Goal: Communication & Community: Answer question/provide support

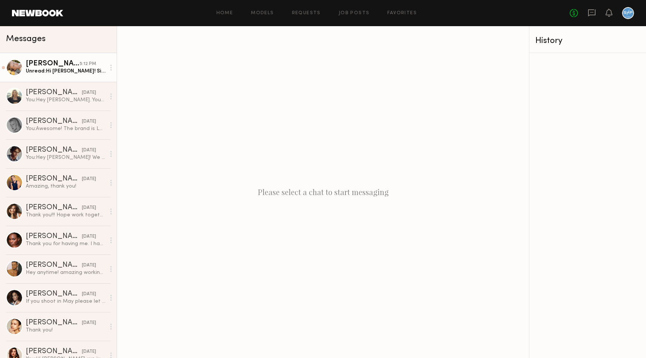
click at [47, 73] on div "Unread: Hi Brady! Since it’s an unlimited usage and the hourly rate you’re offe…" at bounding box center [66, 71] width 80 height 7
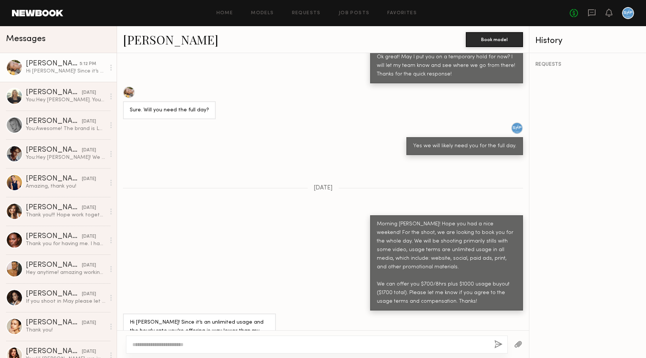
scroll to position [502, 0]
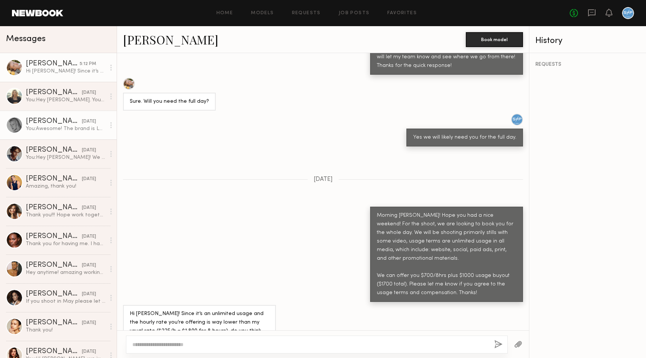
click at [52, 125] on div "Karina Valeshna V." at bounding box center [54, 121] width 56 height 7
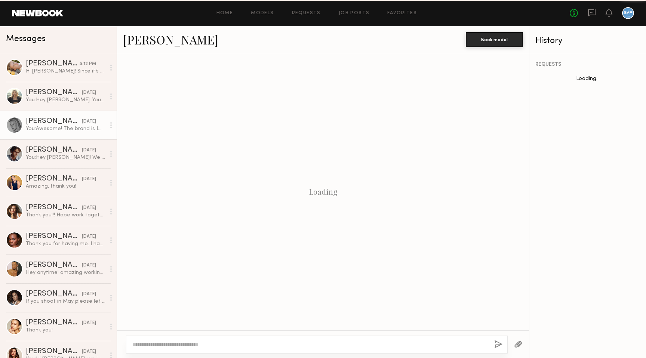
scroll to position [512, 0]
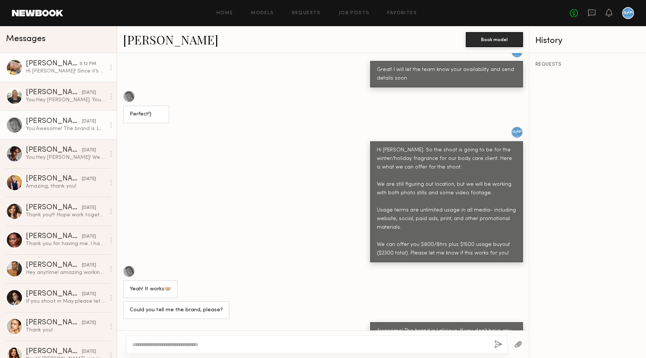
click at [77, 68] on div "Hi Brady! Since it’s an unlimited usage and the hourly rate you’re offering is …" at bounding box center [66, 71] width 80 height 7
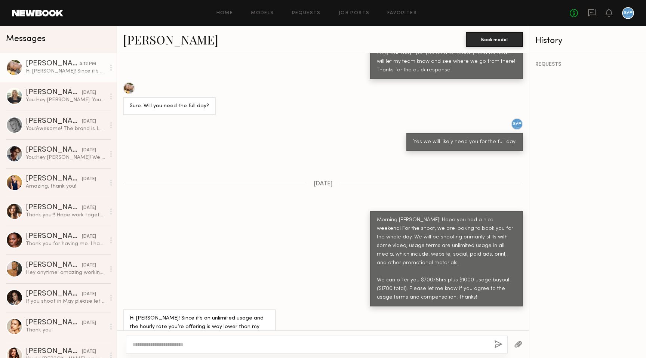
scroll to position [502, 0]
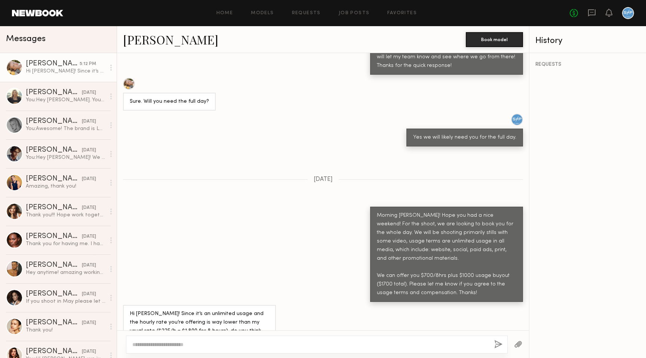
click at [142, 41] on link "Tatiana G." at bounding box center [170, 39] width 95 height 16
click at [269, 207] on div "Morning Tatiana! Hope you had a nice weekend! For the shoot, we are looking to …" at bounding box center [323, 254] width 412 height 95
click at [46, 120] on div "Karina Valeshna V." at bounding box center [54, 121] width 56 height 7
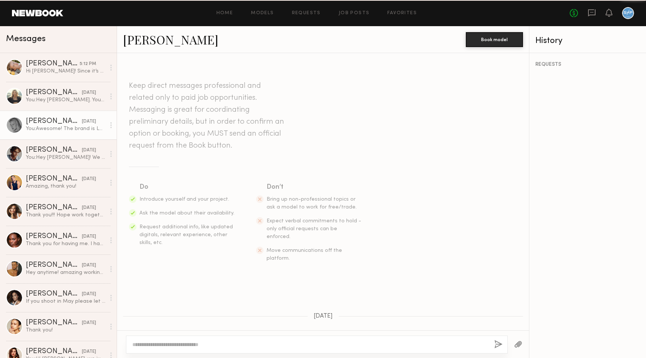
scroll to position [512, 0]
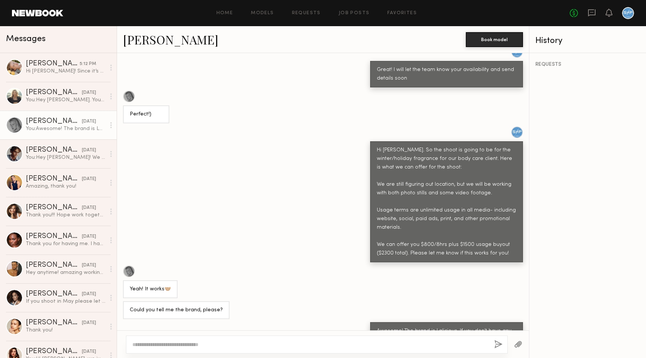
click at [178, 42] on link "Karina Valeshna V." at bounding box center [170, 39] width 95 height 16
click at [51, 96] on div "Daphne L." at bounding box center [54, 92] width 56 height 7
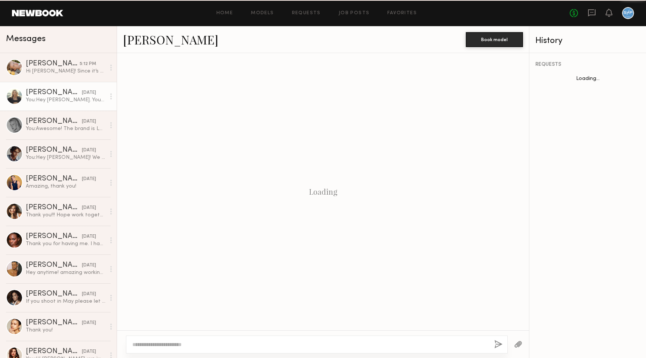
scroll to position [399, 0]
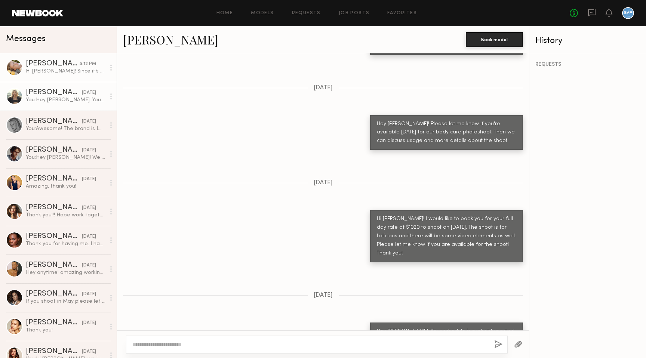
click at [55, 65] on div "Tatiana G." at bounding box center [53, 63] width 54 height 7
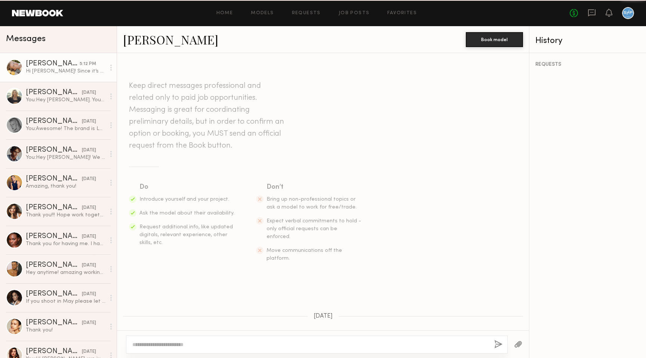
scroll to position [502, 0]
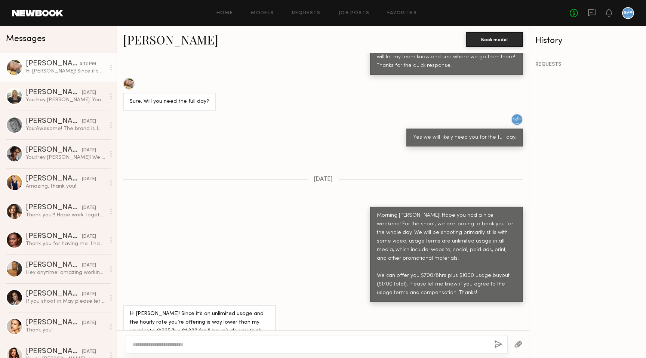
type textarea "*"
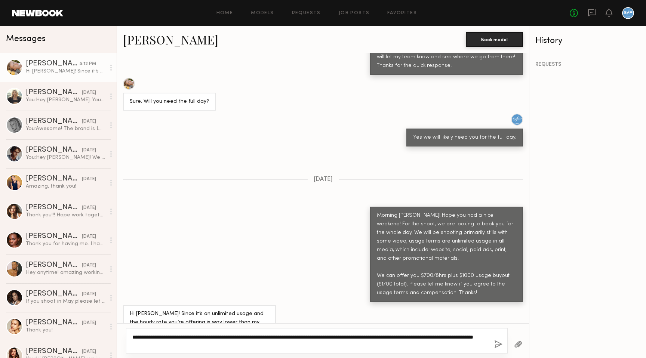
click at [448, 337] on textarea "**********" at bounding box center [310, 341] width 356 height 15
type textarea "**********"
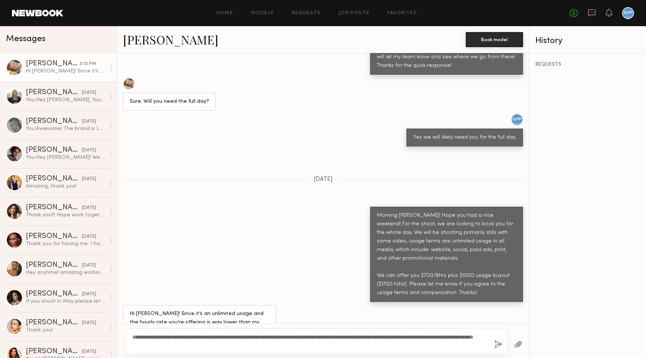
click at [500, 346] on button "button" at bounding box center [498, 344] width 8 height 9
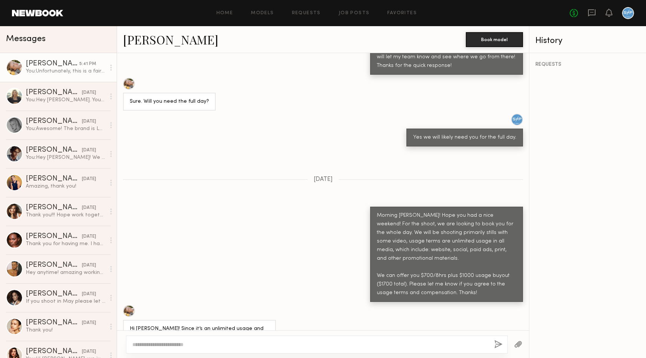
scroll to position [621, 0]
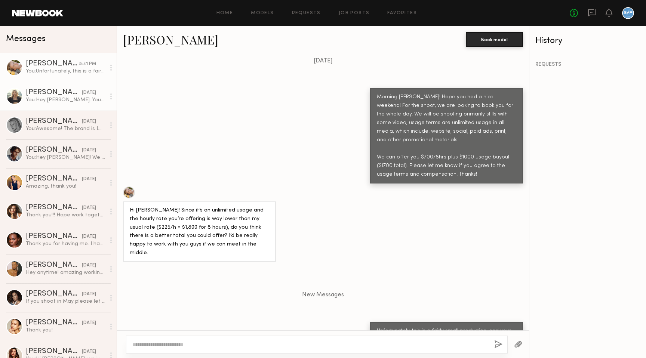
click at [67, 101] on div "You: Hey Daphne. Your schedule is probably packed, so I hope you get to see the…" at bounding box center [66, 99] width 80 height 7
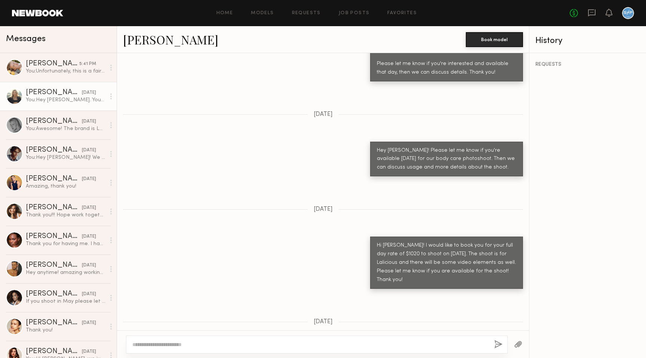
scroll to position [399, 0]
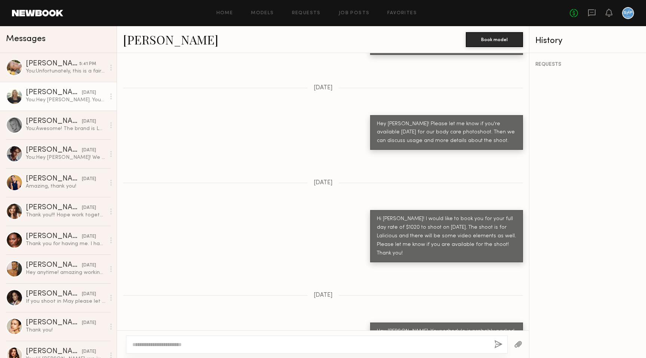
click at [368, 285] on div "Keep direct messages professional and related only to paid job opportunities. M…" at bounding box center [323, 191] width 412 height 277
click at [49, 71] on div "You: Unfortunately, this is a fairly small production, and your day rate is lis…" at bounding box center [66, 71] width 80 height 7
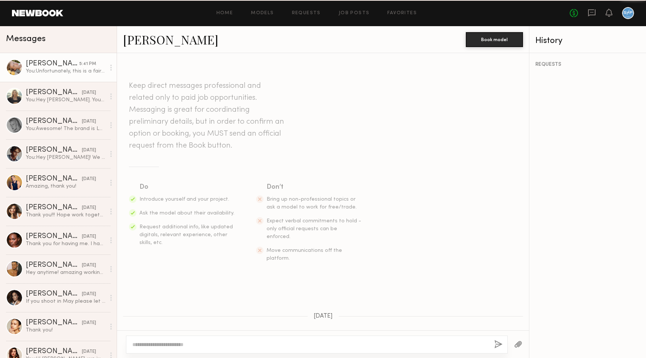
scroll to position [564, 0]
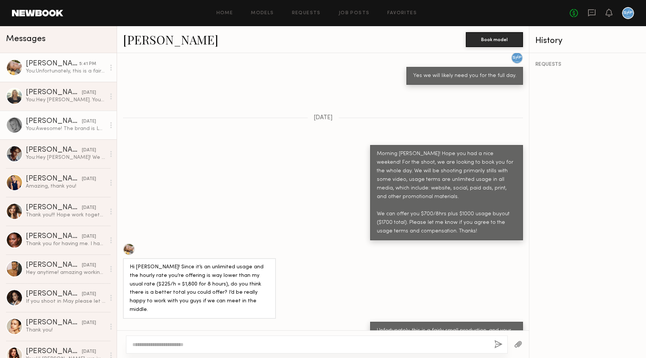
click at [43, 132] on div "You: Awesome! The brand is Lalicious. If you don't have any conflict of interes…" at bounding box center [66, 128] width 80 height 7
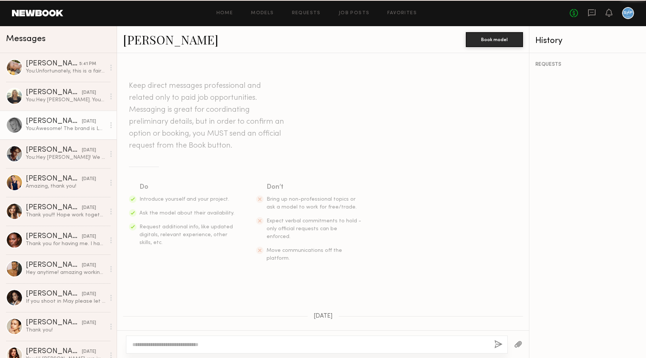
scroll to position [512, 0]
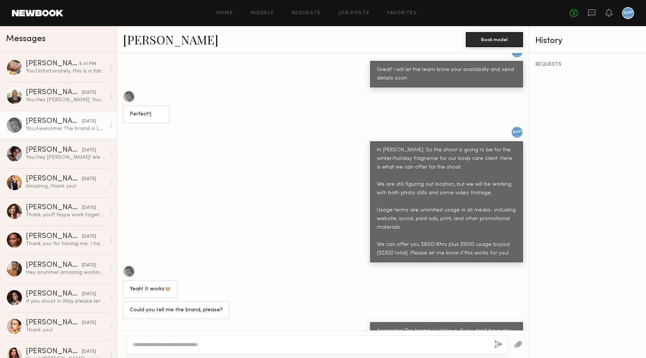
click at [182, 38] on link "Karina Valeshna V." at bounding box center [170, 39] width 95 height 16
click at [52, 163] on link "Ethan B. yesterday You: Hey Ethan! We are going to have another model on this s…" at bounding box center [58, 153] width 117 height 29
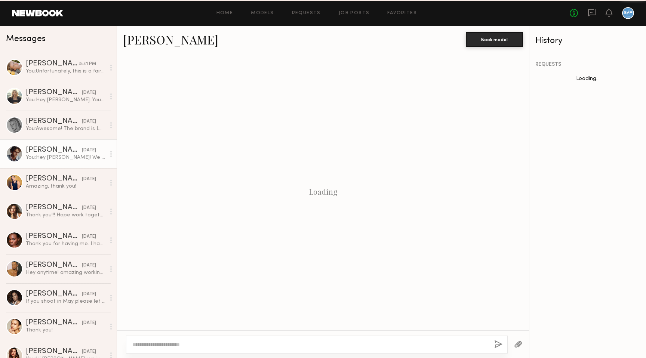
scroll to position [372, 0]
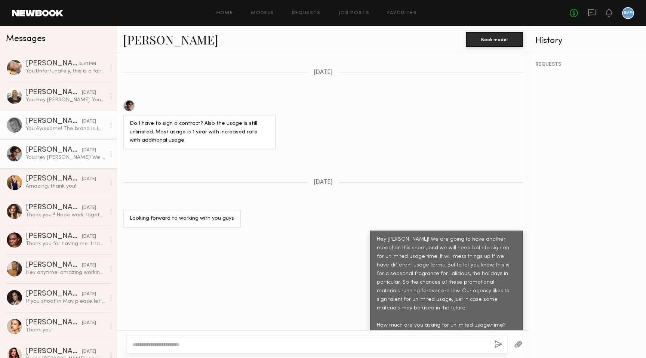
click at [44, 128] on div "You: Awesome! The brand is Lalicious. If you don't have any conflict of interes…" at bounding box center [66, 128] width 80 height 7
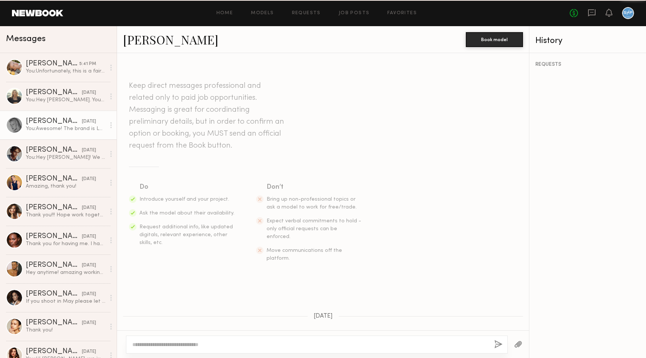
scroll to position [512, 0]
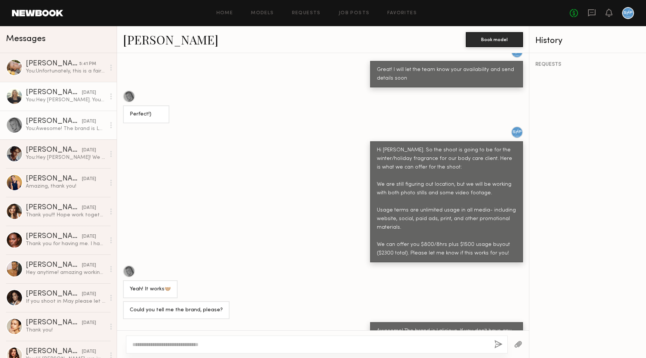
click at [55, 101] on div "You: Hey Daphne. Your schedule is probably packed, so I hope you get to see the…" at bounding box center [66, 99] width 80 height 7
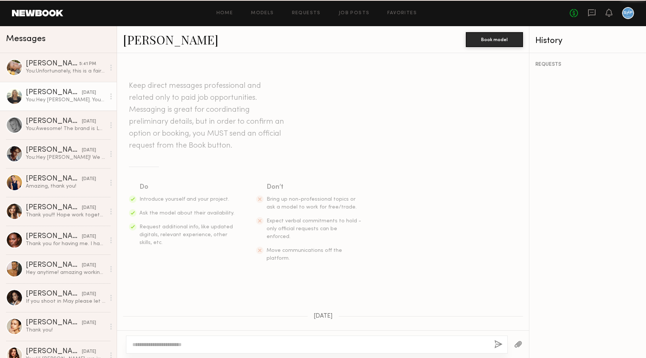
scroll to position [399, 0]
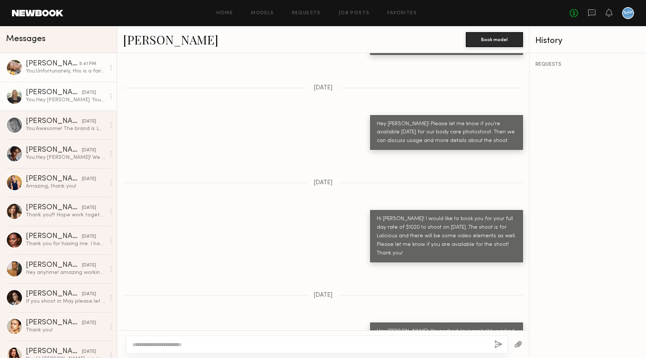
click at [58, 71] on div "You: Unfortunately, this is a fairly small production, and your day rate is lis…" at bounding box center [66, 71] width 80 height 7
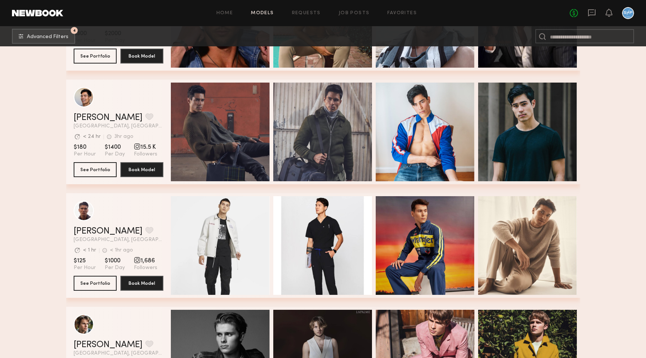
scroll to position [2008, 0]
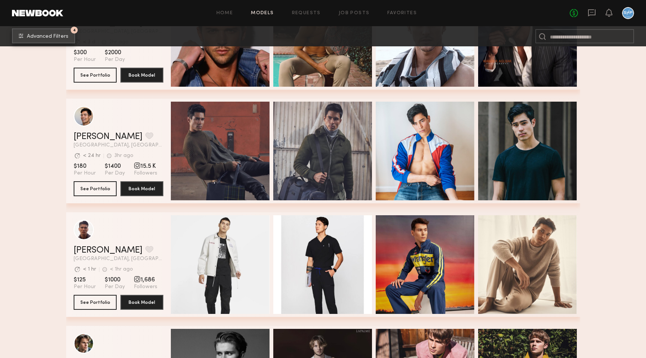
click at [48, 39] on button "4 Advanced Filters" at bounding box center [43, 35] width 63 height 15
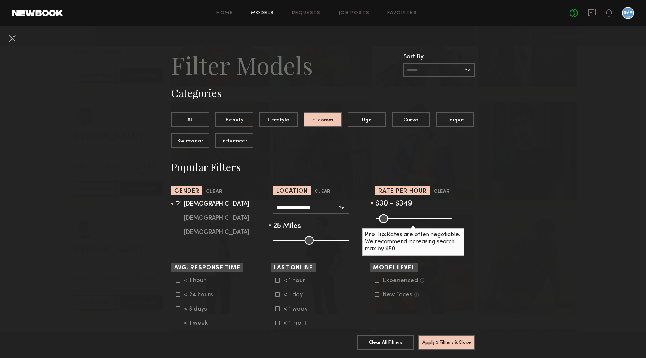
drag, startPoint x: 445, startPoint y: 216, endPoint x: 426, endPoint y: 219, distance: 19.7
type input "***"
click at [426, 219] on input "range" at bounding box center [414, 218] width 76 height 9
click at [443, 345] on button "Apply 5 Filters & Close" at bounding box center [446, 342] width 56 height 15
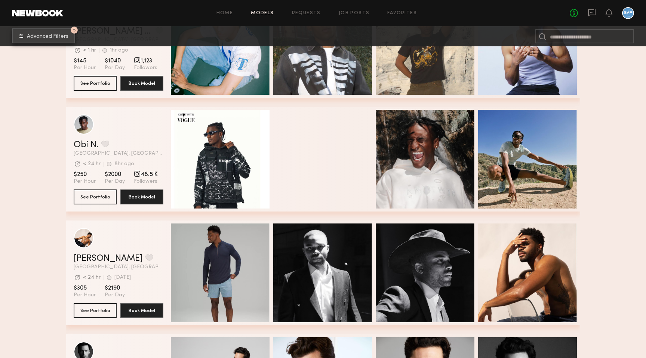
scroll to position [409, 0]
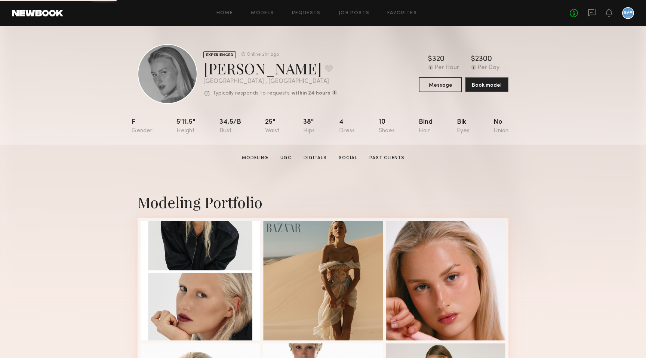
click at [165, 74] on div at bounding box center [168, 74] width 60 height 60
click at [561, 112] on div "EXPERIENCED Online 2hr ago Karina Valeshna V. Favorite Los Angeles , CA Typical…" at bounding box center [323, 85] width 646 height 119
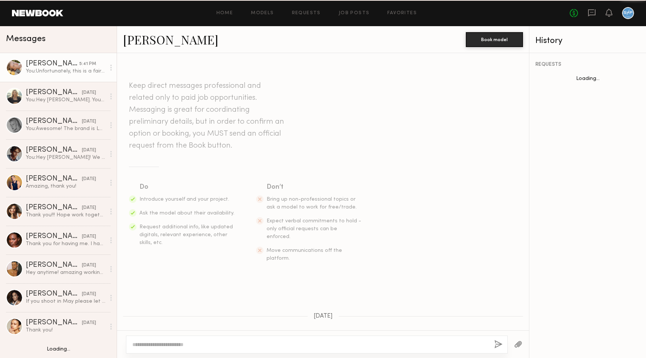
scroll to position [547, 0]
